Goal: Find specific page/section: Find specific page/section

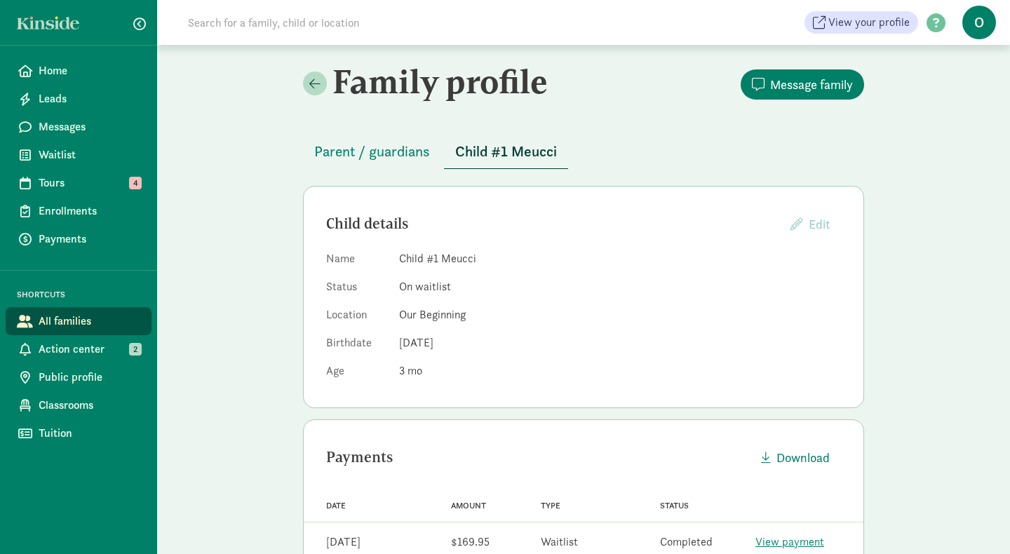
scroll to position [100, 0]
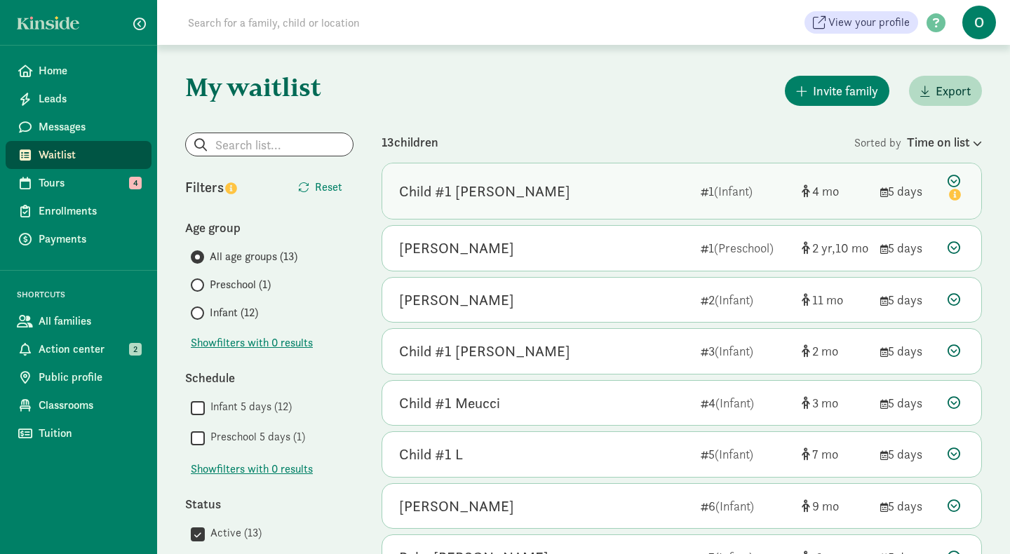
click at [510, 191] on div "Child #1 Edmonds" at bounding box center [484, 191] width 171 height 22
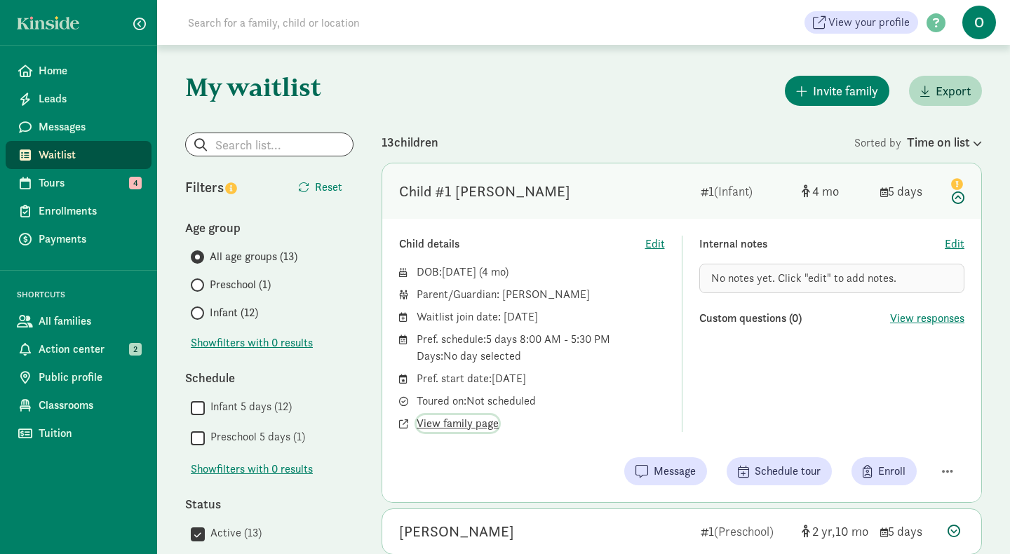
click at [441, 422] on span "View family page" at bounding box center [457, 423] width 82 height 17
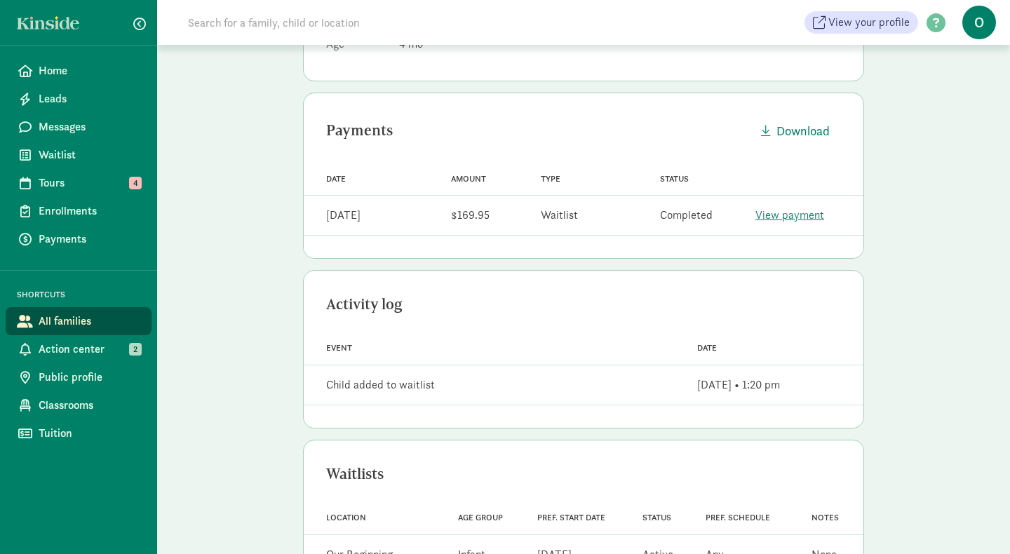
scroll to position [376, 0]
